Goal: Task Accomplishment & Management: Complete application form

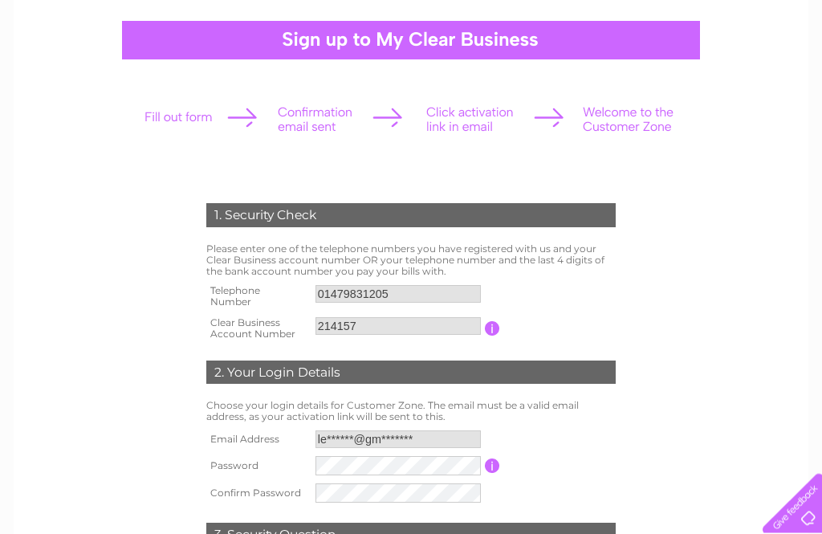
scroll to position [153, 0]
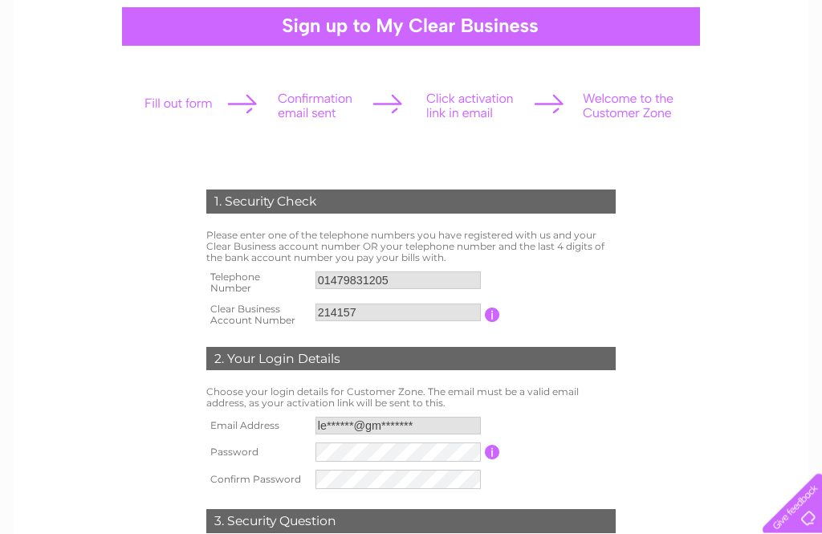
click at [495, 449] on input "button" at bounding box center [492, 453] width 15 height 14
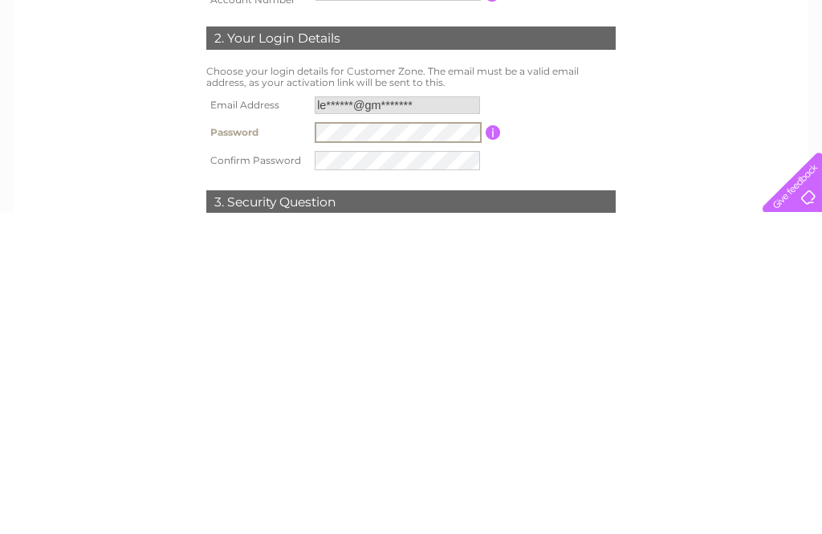
click at [495, 446] on input "button" at bounding box center [493, 453] width 15 height 14
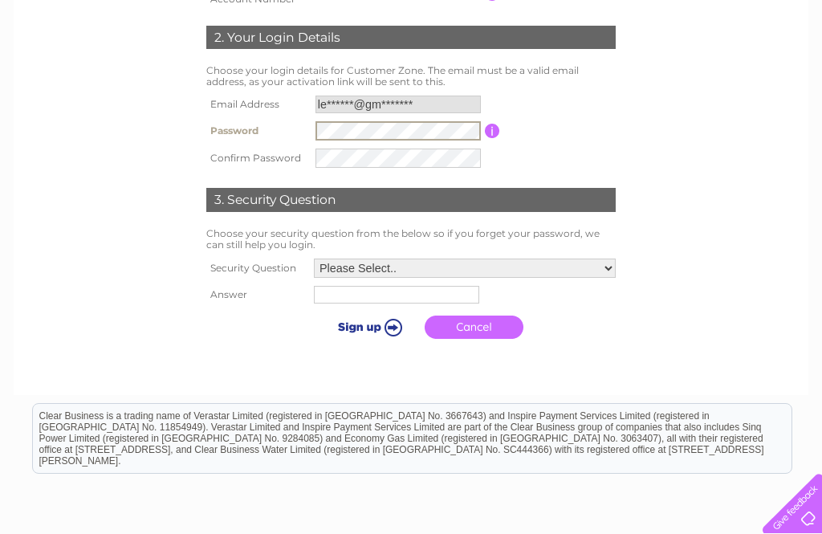
scroll to position [474, 0]
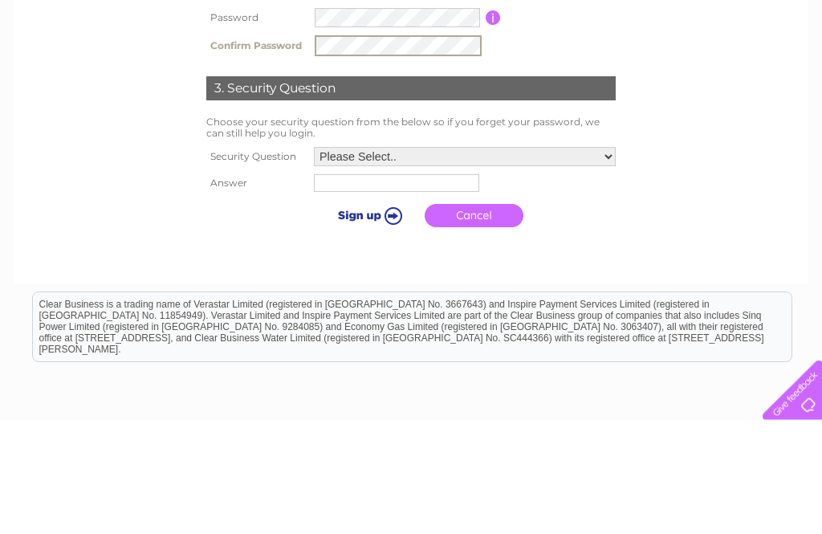
click at [609, 261] on select "Please Select.. In what town or city was your first job? In what town or city d…" at bounding box center [465, 270] width 302 height 19
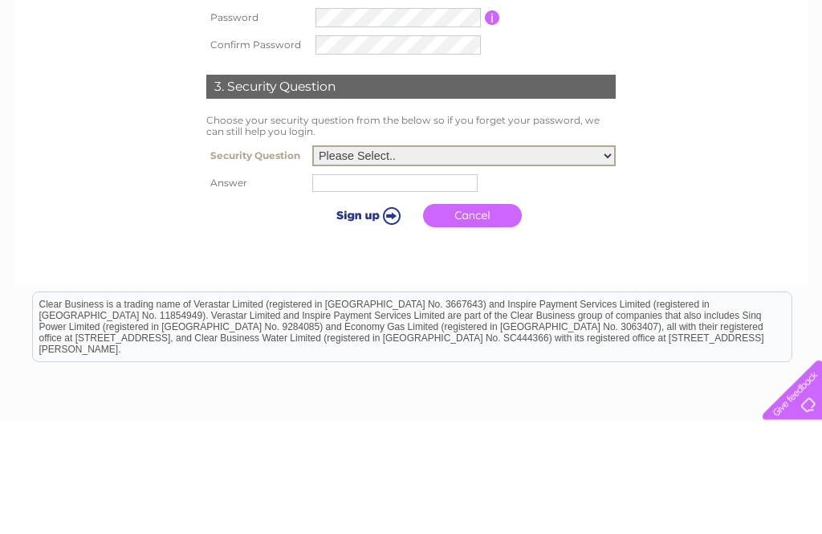
scroll to position [570, 0]
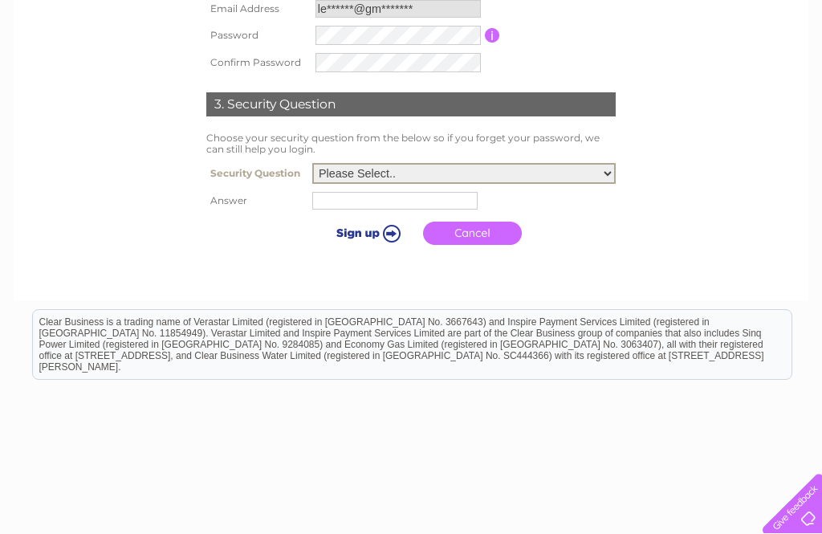
click at [603, 173] on select "Please Select.. In what town or city was your first job? In what town or city d…" at bounding box center [464, 173] width 304 height 21
select select "4"
click at [336, 199] on input "text" at bounding box center [394, 201] width 165 height 18
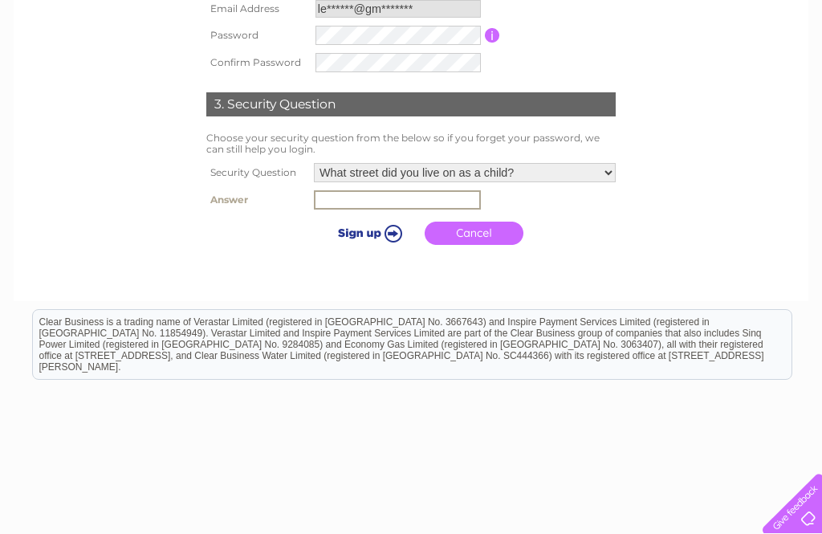
click at [472, 233] on link "Cancel" at bounding box center [474, 233] width 99 height 23
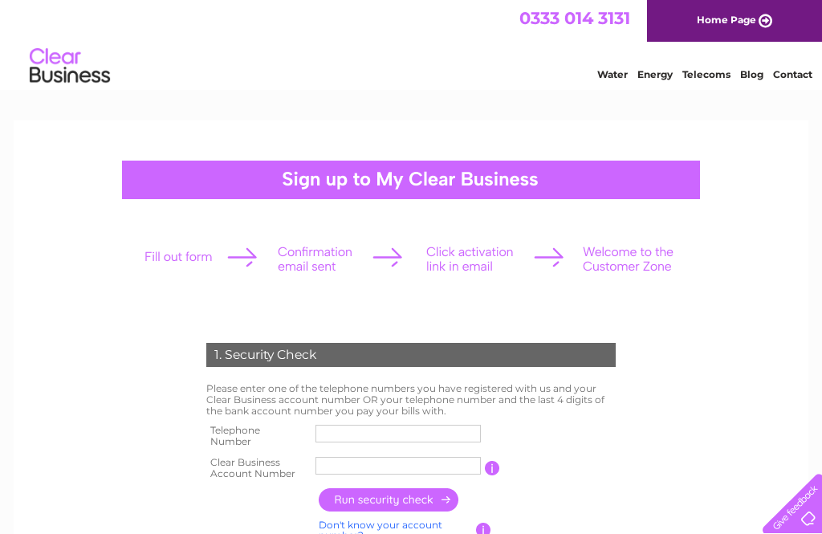
click at [332, 437] on input "text" at bounding box center [398, 434] width 165 height 18
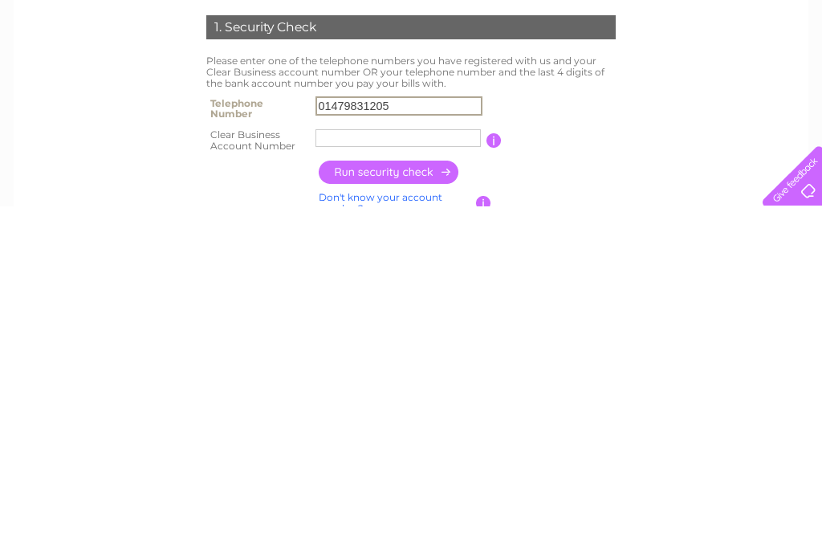
type input "01479831205"
click at [343, 457] on input "text" at bounding box center [398, 466] width 165 height 18
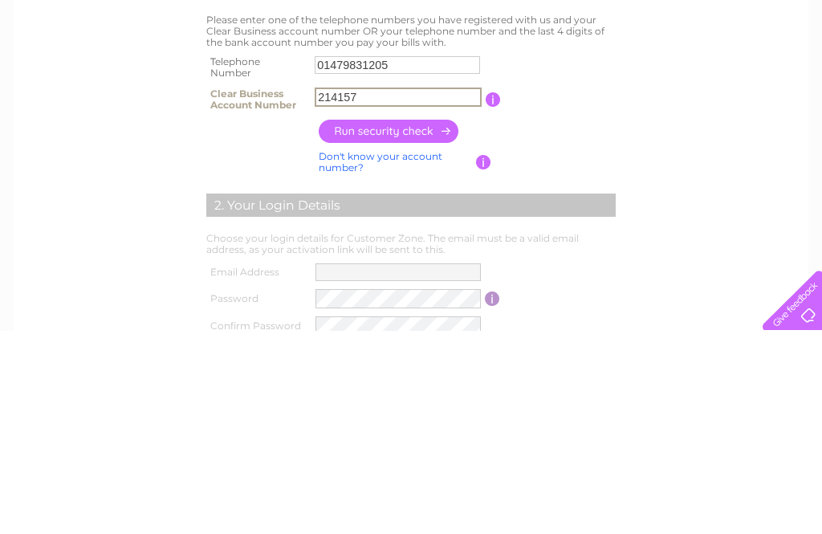
scroll to position [166, 0]
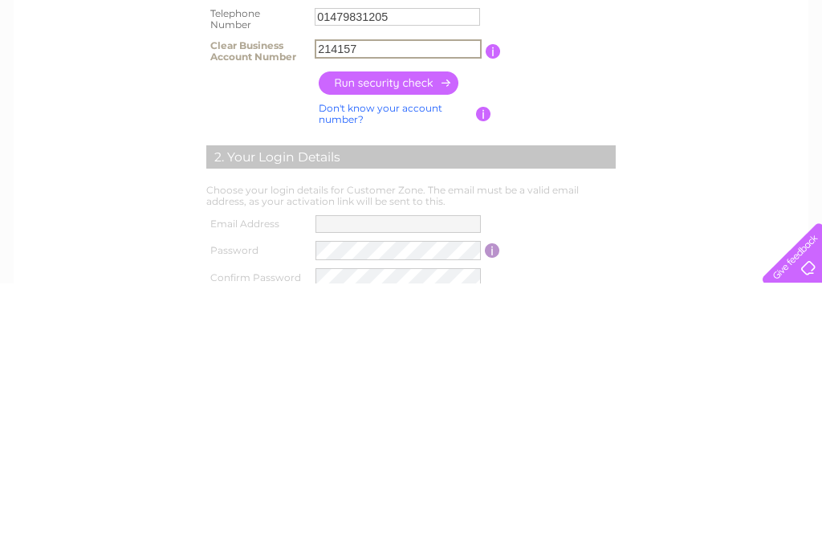
type input "214157"
click at [431, 322] on input "button" at bounding box center [389, 333] width 141 height 23
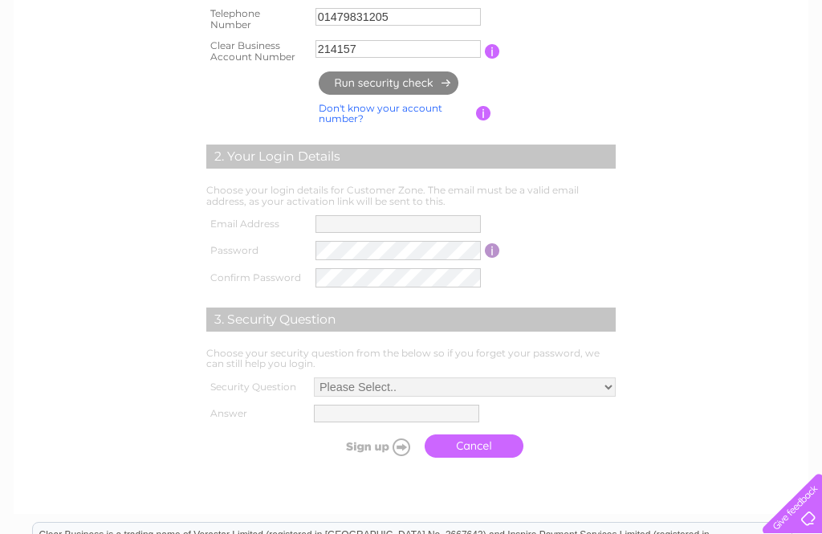
type input "le******@gm*******"
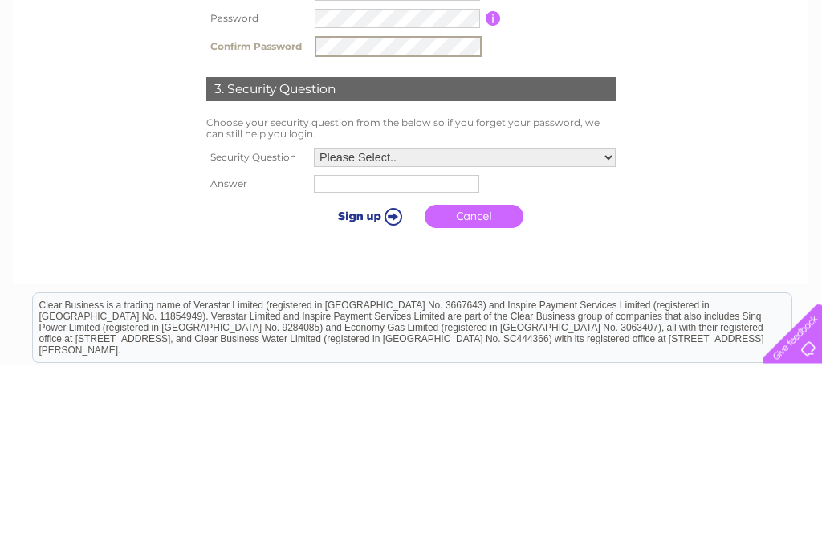
click at [599, 314] on td "Please Select.. In what town or city was your first job? In what town or city d…" at bounding box center [465, 327] width 310 height 27
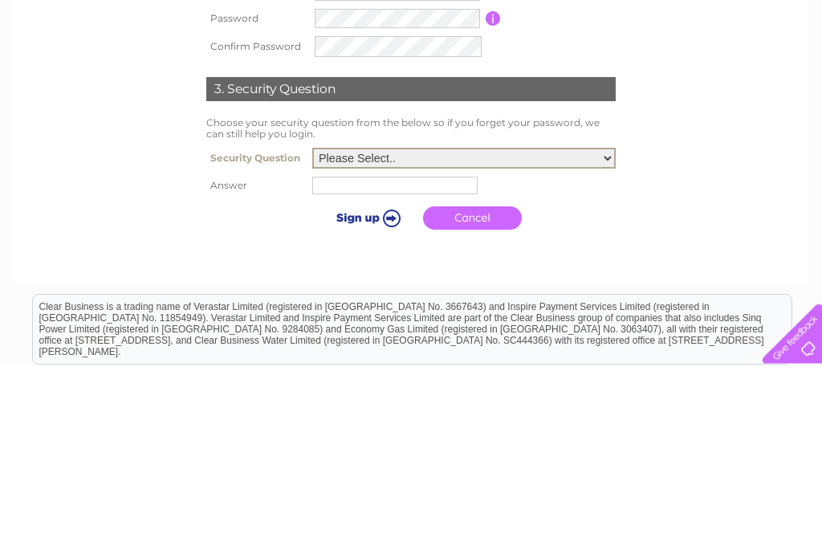
scroll to position [570, 0]
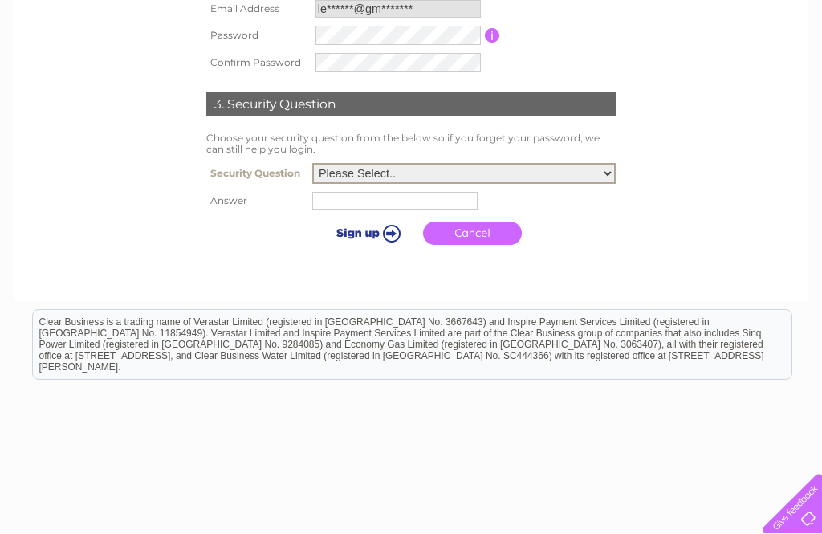
click at [361, 172] on select "Please Select.. In what town or city was your first job? In what town or city d…" at bounding box center [464, 173] width 304 height 21
select select "1"
click at [320, 197] on input "text" at bounding box center [394, 201] width 165 height 18
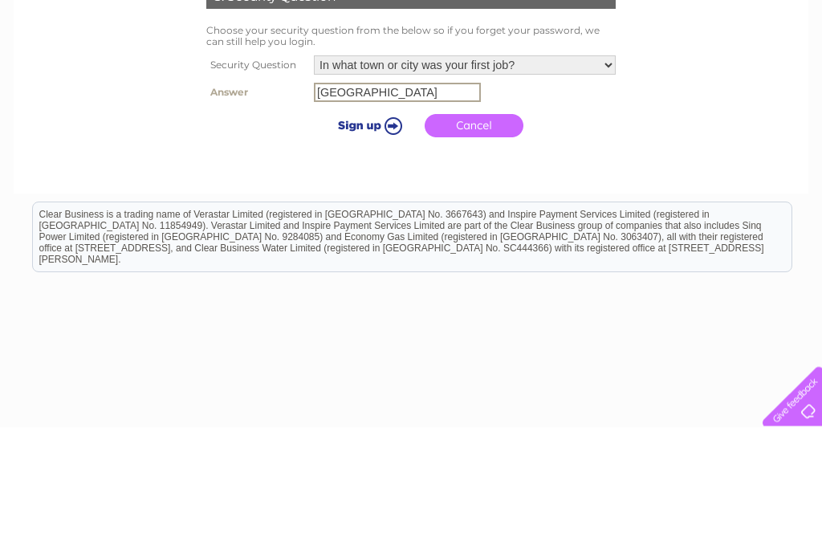
type input "Edinburgh"
click at [377, 222] on input "submit" at bounding box center [367, 233] width 99 height 22
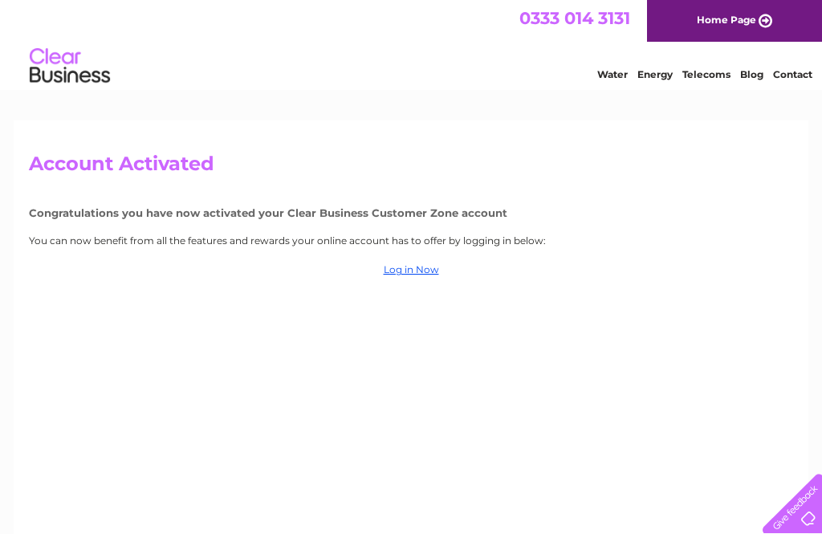
click at [422, 267] on link "Log in Now" at bounding box center [411, 269] width 55 height 12
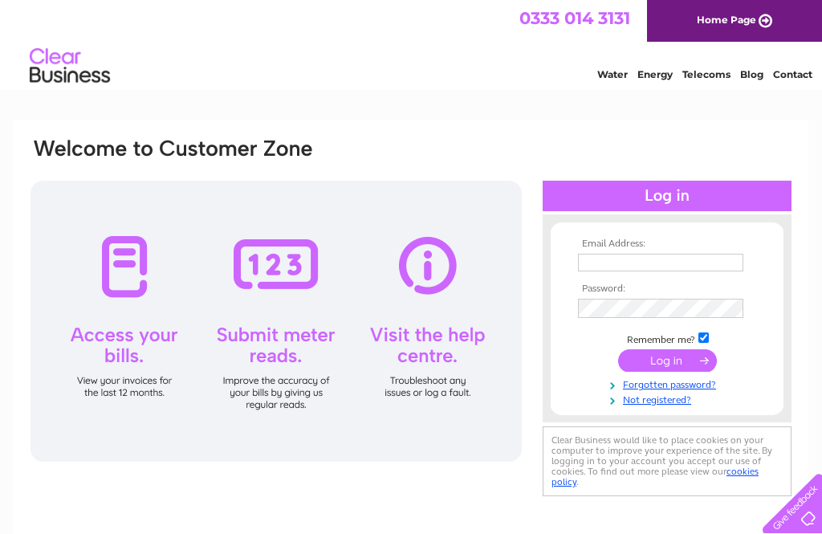
click at [597, 261] on input "text" at bounding box center [660, 263] width 165 height 18
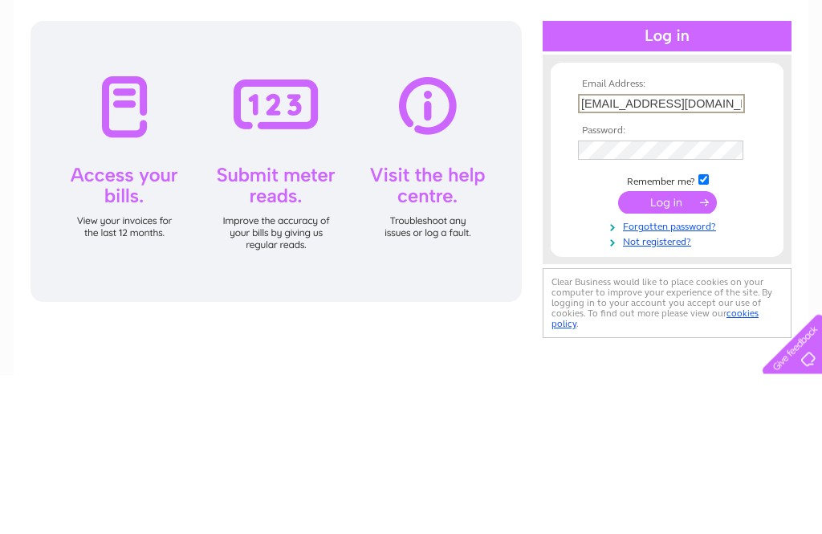
type input "[EMAIL_ADDRESS][DOMAIN_NAME]"
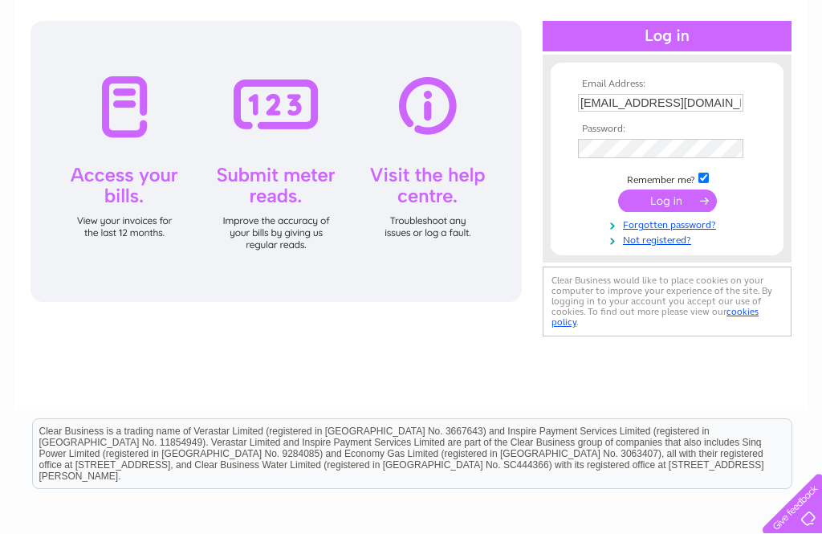
click at [650, 202] on input "submit" at bounding box center [667, 201] width 99 height 22
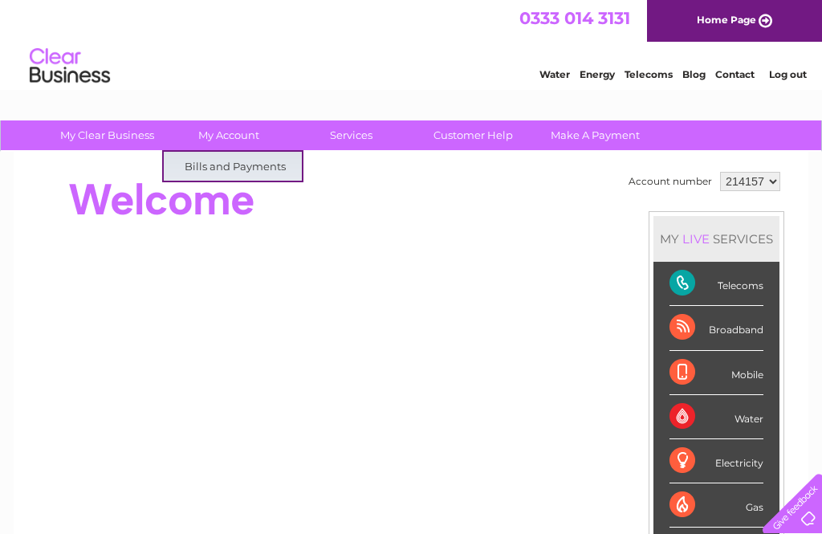
click at [384, 210] on div at bounding box center [321, 200] width 585 height 64
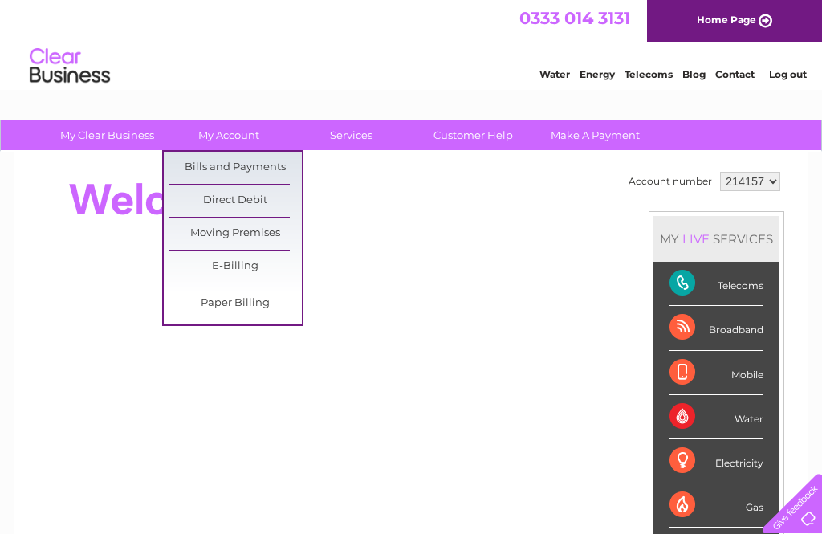
click at [242, 169] on link "Bills and Payments" at bounding box center [235, 168] width 132 height 32
